Goal: Transaction & Acquisition: Purchase product/service

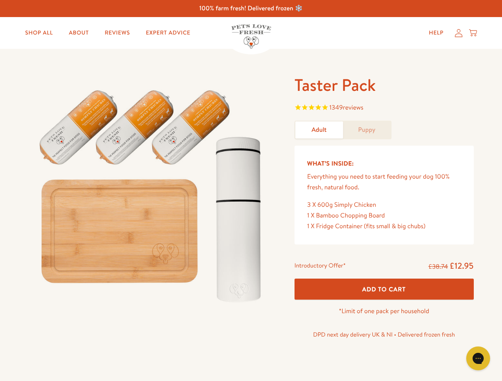
click at [251, 191] on img at bounding box center [152, 192] width 247 height 237
click at [384, 108] on span "1349 reviews" at bounding box center [383, 108] width 179 height 12
click at [384, 289] on span "Add To Cart" at bounding box center [384, 289] width 44 height 8
click at [478, 359] on icon "Gorgias live chat" at bounding box center [478, 359] width 8 height 8
